Goal: Transaction & Acquisition: Purchase product/service

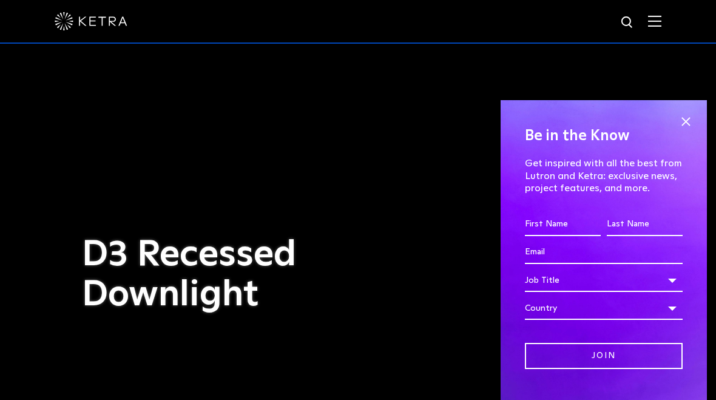
click at [679, 129] on span at bounding box center [686, 121] width 18 height 18
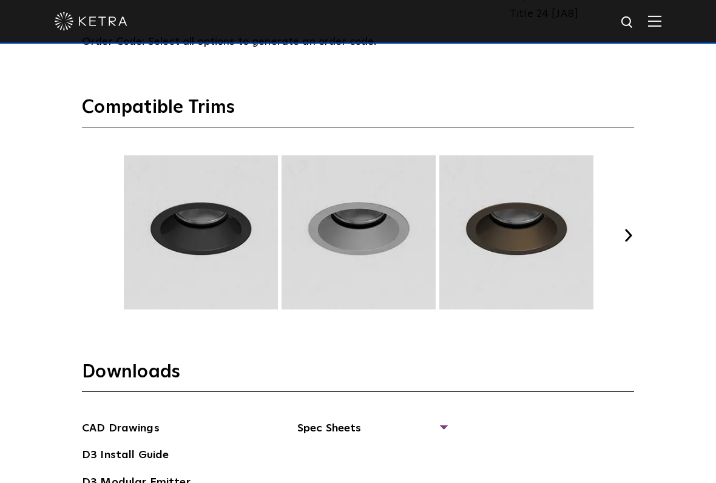
scroll to position [1566, 0]
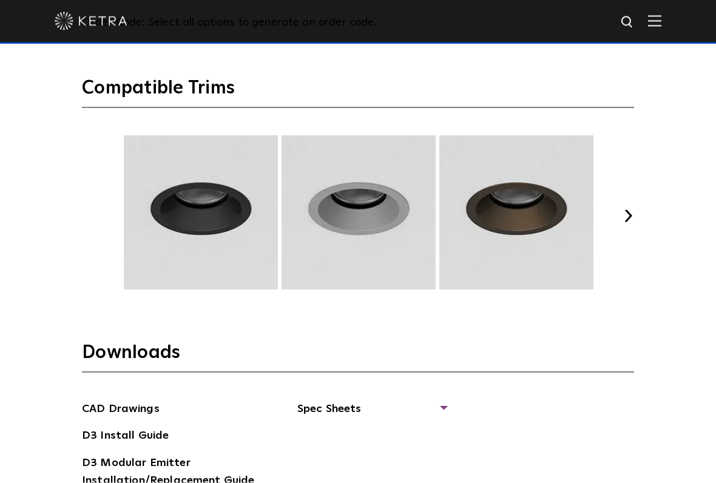
click at [633, 215] on button "Next" at bounding box center [628, 216] width 12 height 12
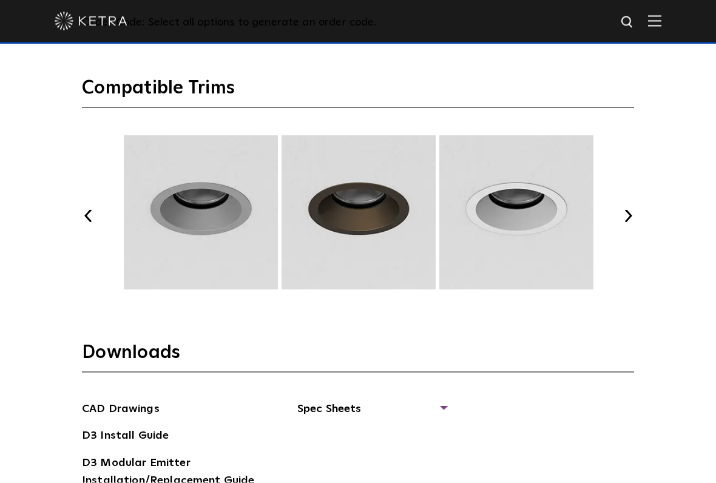
scroll to position [1567, 0]
click at [633, 209] on button "Next" at bounding box center [628, 215] width 12 height 12
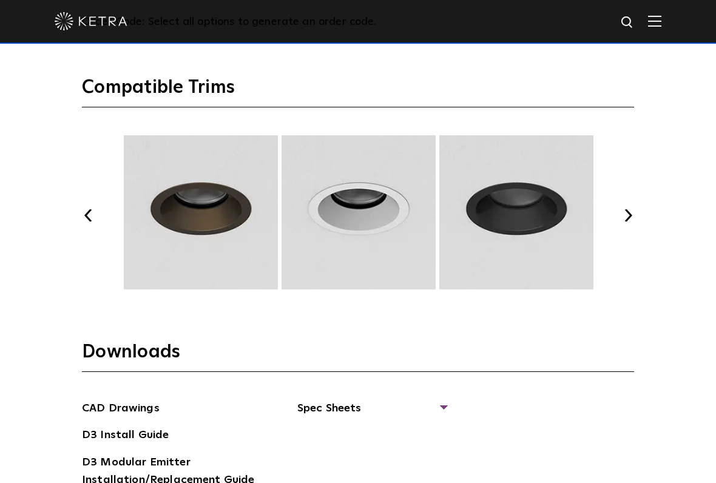
click at [633, 213] on button "Next" at bounding box center [628, 215] width 12 height 12
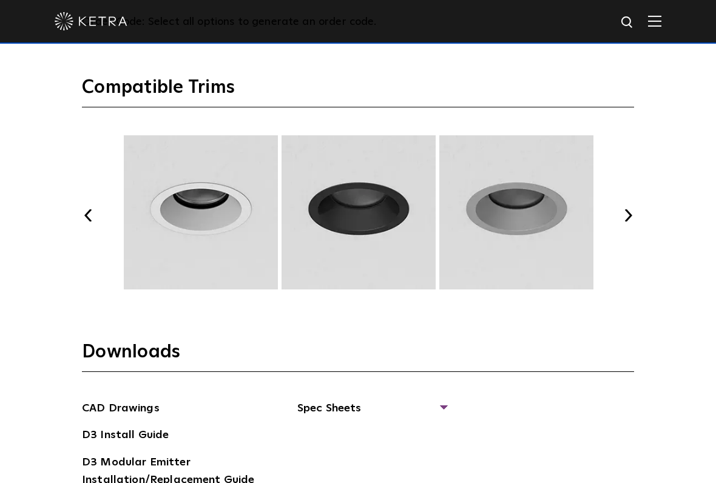
click at [633, 209] on button "Next" at bounding box center [628, 215] width 12 height 12
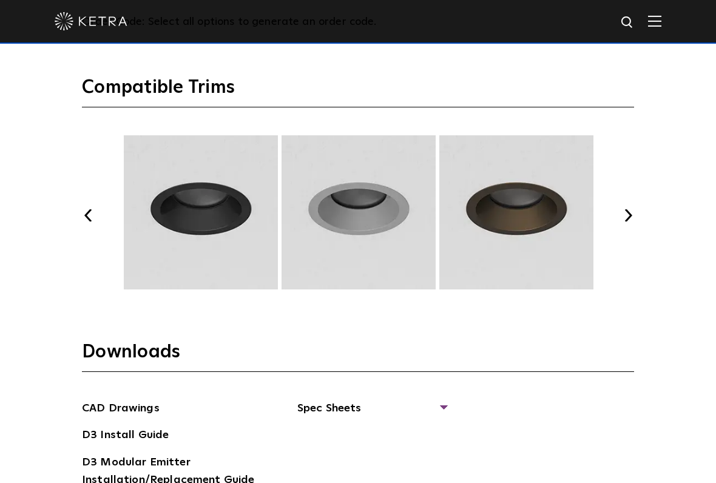
click at [633, 209] on button "Next" at bounding box center [628, 215] width 12 height 12
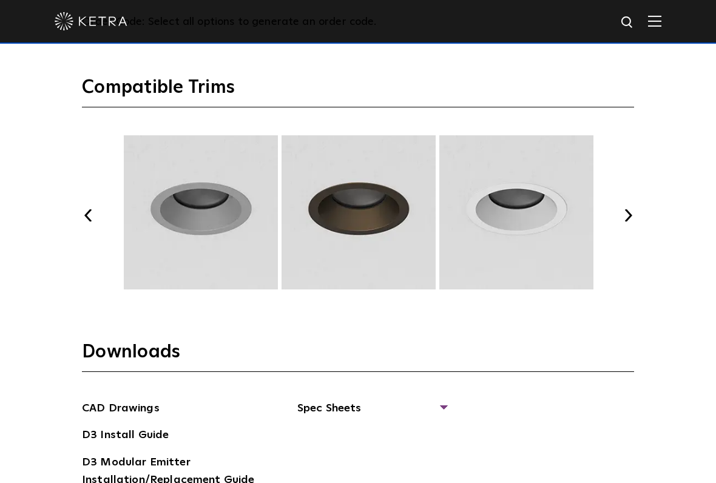
click at [633, 209] on button "Next" at bounding box center [628, 215] width 12 height 12
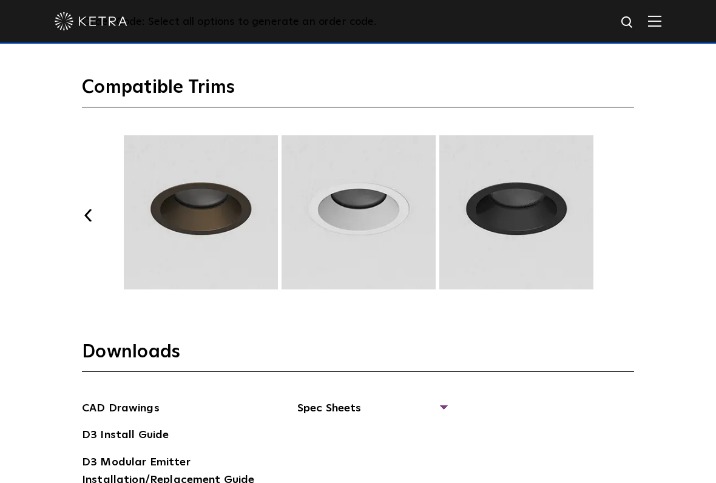
click at [633, 215] on button "Next" at bounding box center [628, 215] width 12 height 12
click at [633, 214] on button "Next" at bounding box center [628, 215] width 12 height 12
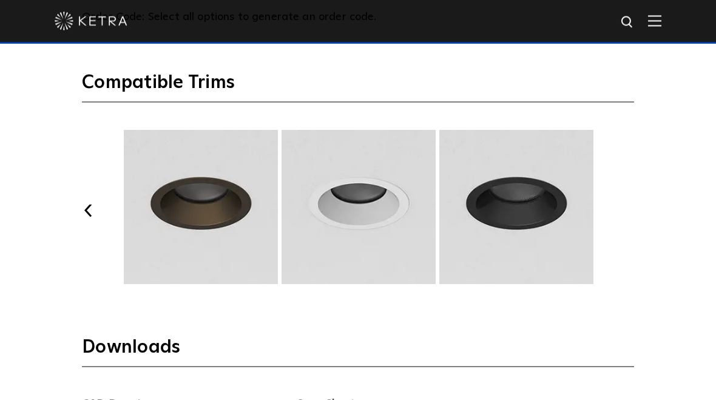
scroll to position [1487, 0]
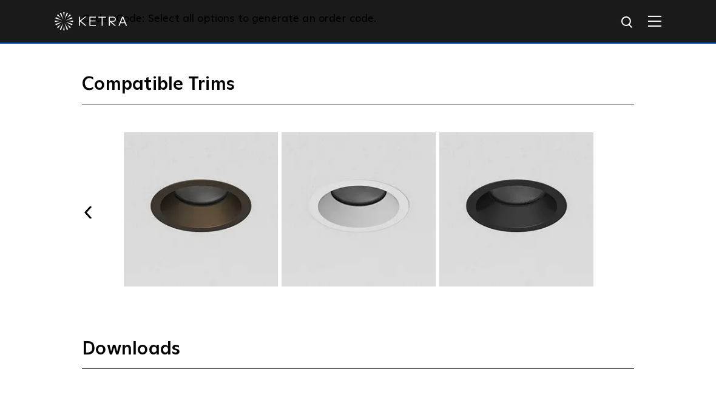
click at [87, 211] on button "Previous" at bounding box center [88, 212] width 12 height 12
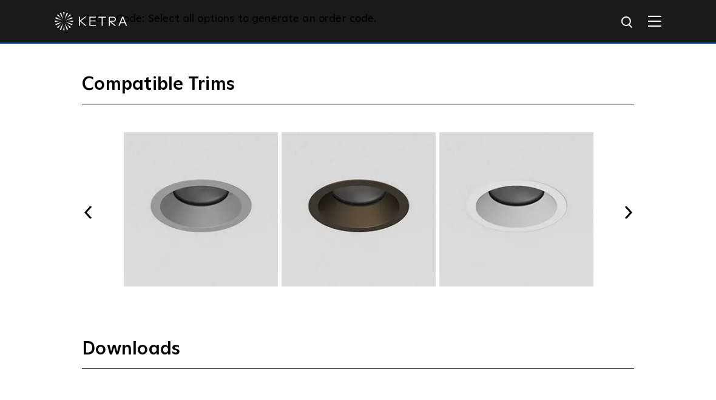
click at [85, 217] on div "Previous Next" at bounding box center [358, 212] width 552 height 160
click at [83, 212] on button "Previous" at bounding box center [88, 212] width 12 height 12
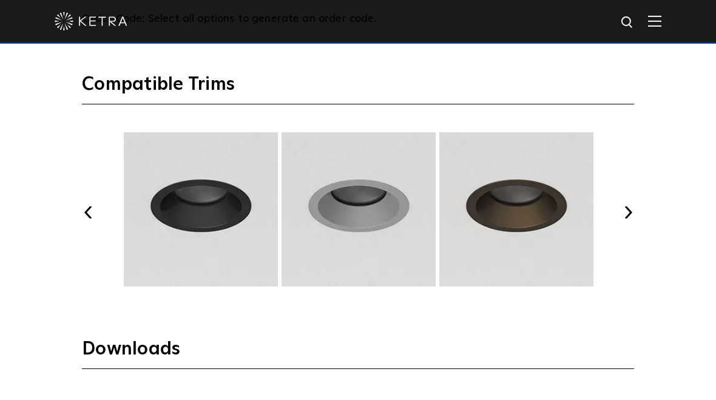
click at [88, 209] on button "Previous" at bounding box center [88, 212] width 12 height 12
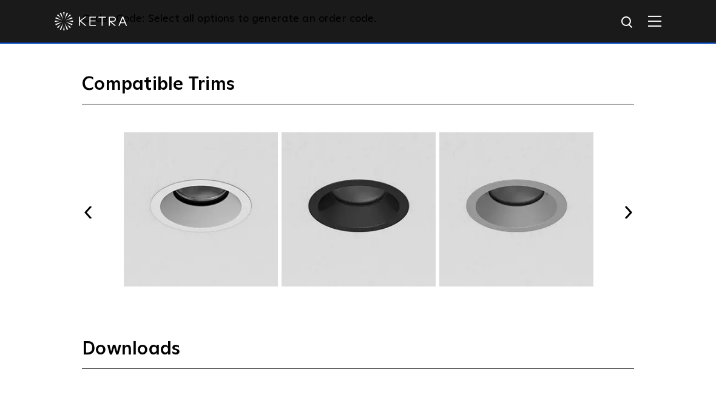
click at [84, 216] on div "Previous Next" at bounding box center [358, 212] width 552 height 160
click at [80, 213] on div "Select Your Specs Options Fixture Type Fixture Type Adjustable Fixed Wall Wash …" at bounding box center [358, 85] width 577 height 1063
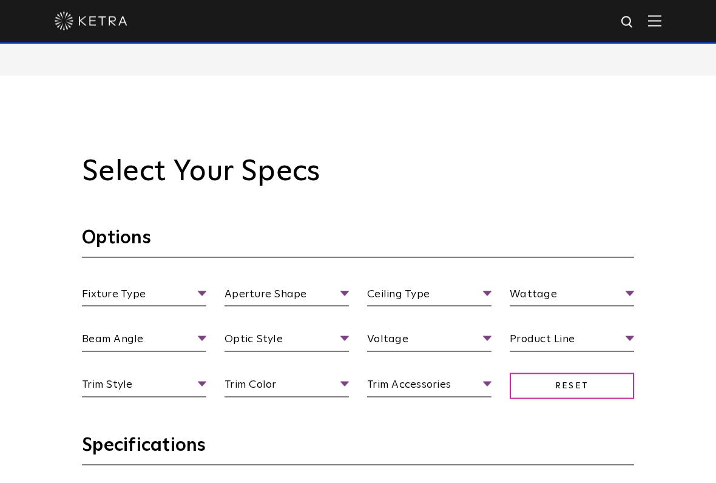
scroll to position [970, 0]
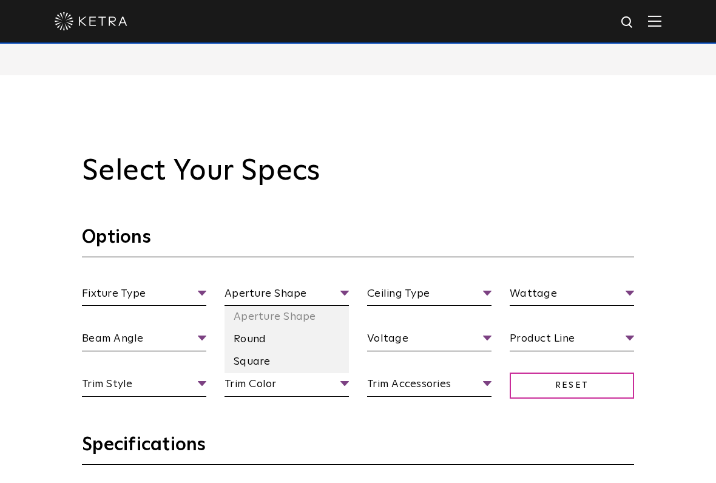
click at [264, 361] on li "Square" at bounding box center [287, 362] width 124 height 22
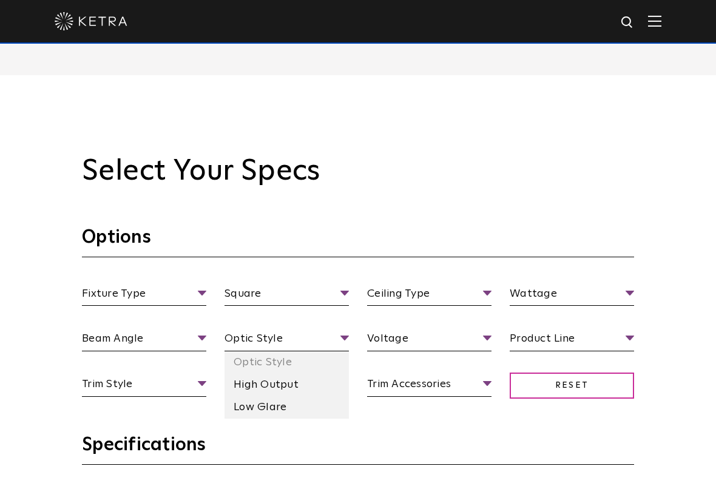
click at [305, 384] on li "High Output" at bounding box center [287, 385] width 124 height 22
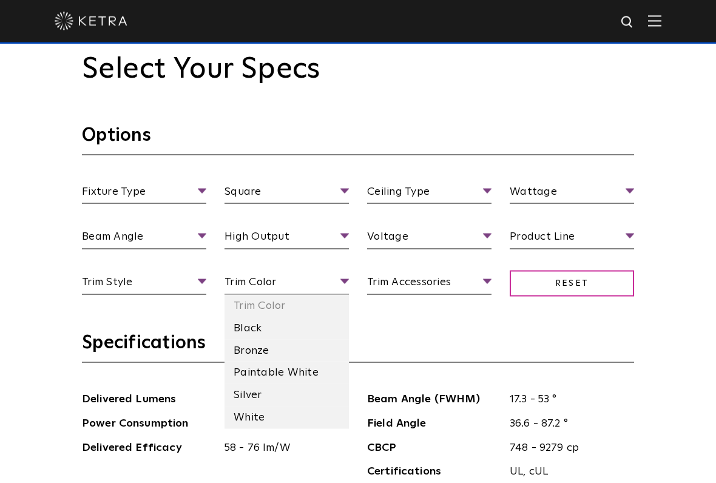
scroll to position [1076, 0]
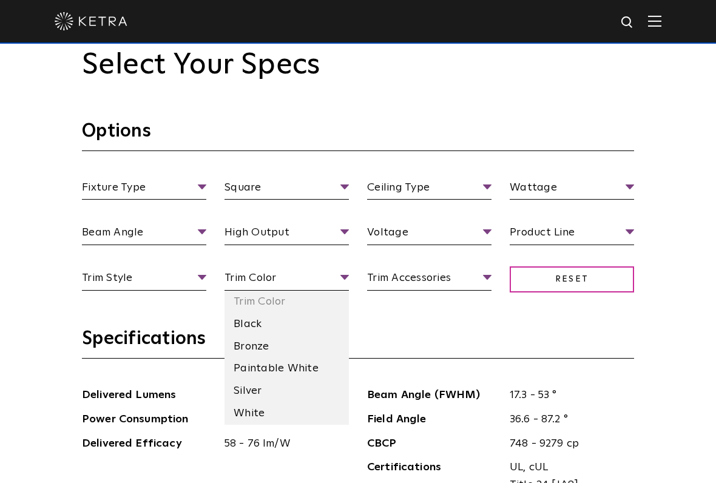
click at [270, 399] on li "White" at bounding box center [287, 414] width 124 height 22
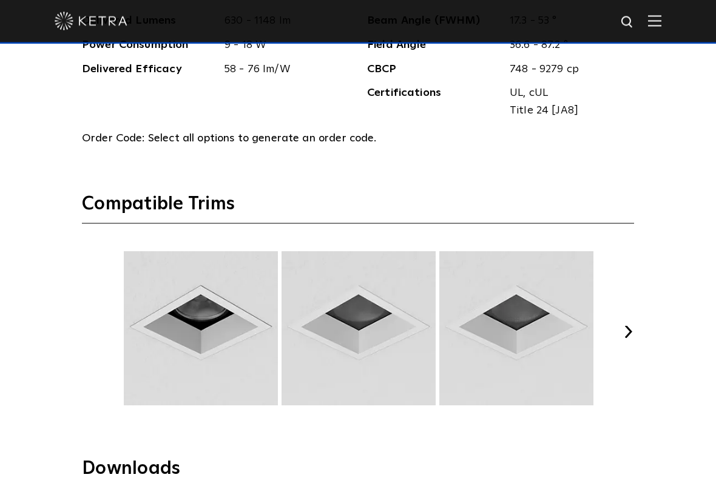
scroll to position [1483, 0]
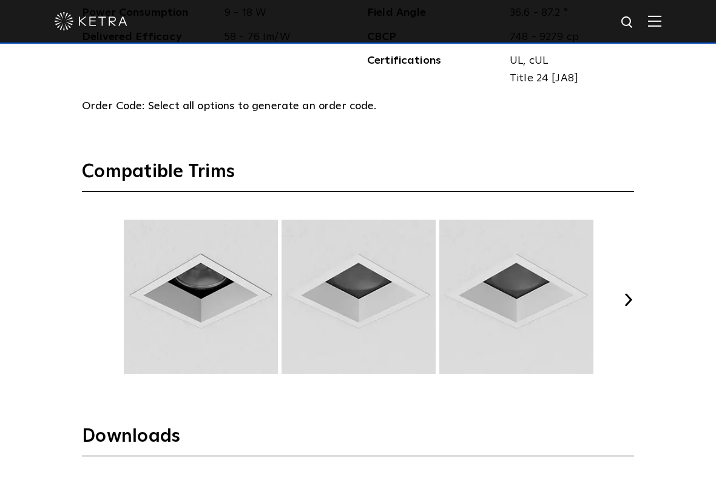
click at [633, 298] on button "Next" at bounding box center [628, 300] width 12 height 12
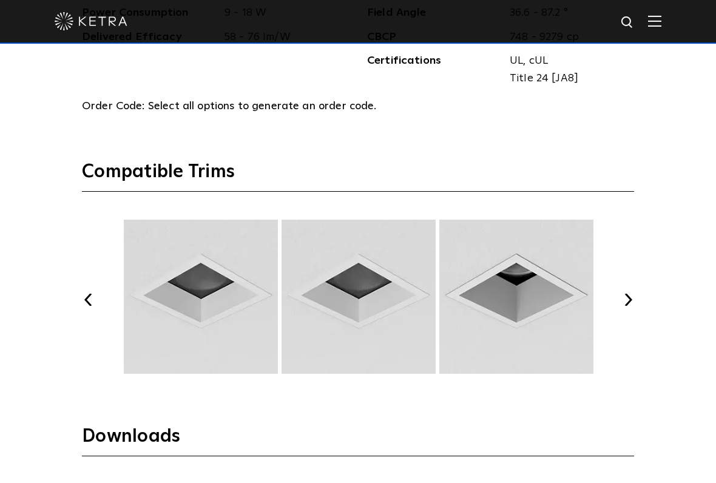
click at [634, 294] on button "Next" at bounding box center [628, 300] width 12 height 12
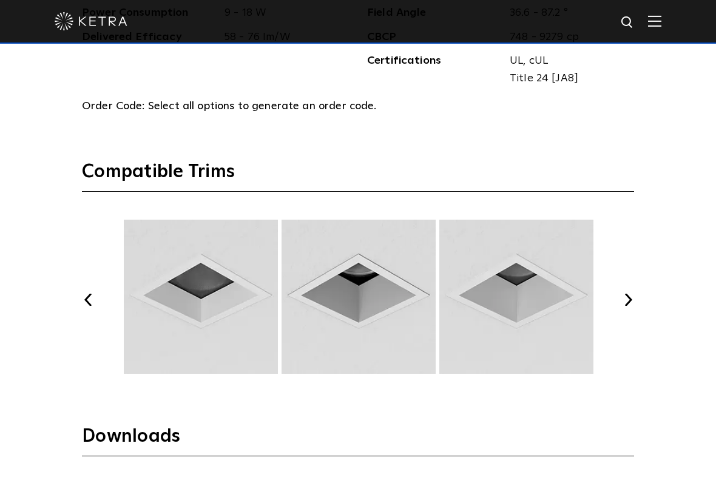
click at [84, 294] on button "Previous" at bounding box center [88, 300] width 12 height 12
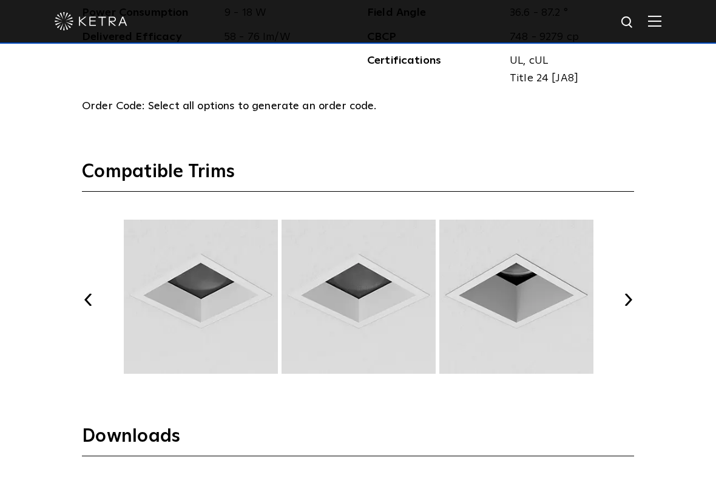
click at [90, 296] on button "Previous" at bounding box center [88, 300] width 12 height 12
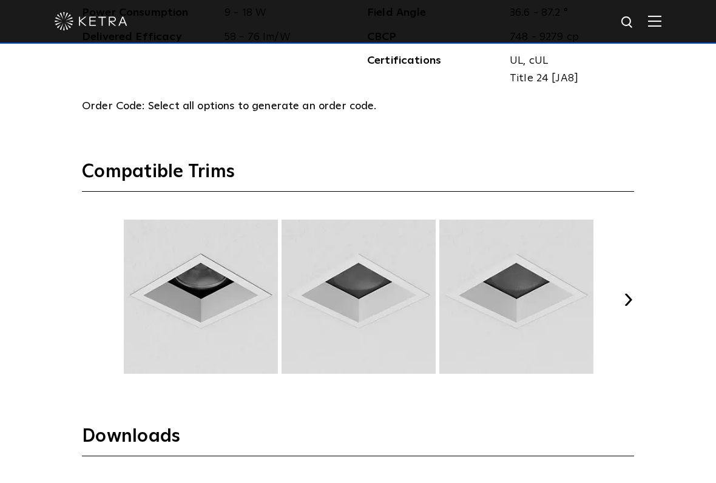
click at [80, 299] on div "Select Your Specs Options Fixture Type Fixture Type Adjustable Fixed Wall Wash …" at bounding box center [358, 172] width 577 height 1063
click at [634, 294] on button "Next" at bounding box center [628, 300] width 12 height 12
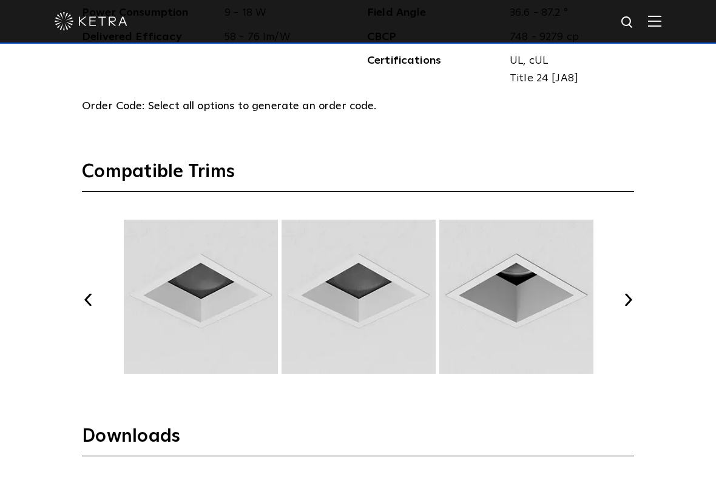
click at [363, 302] on img at bounding box center [359, 297] width 158 height 154
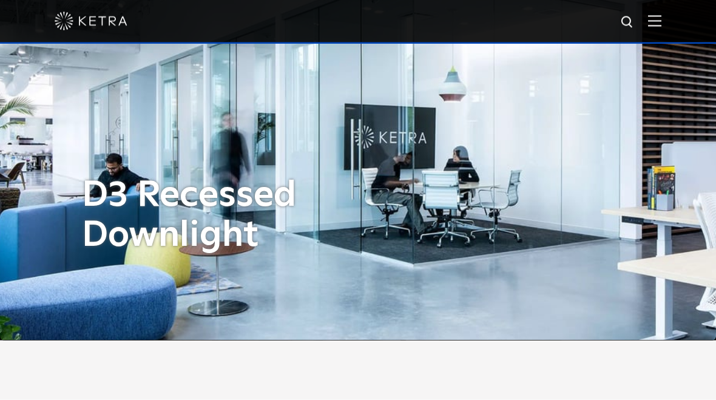
scroll to position [0, 0]
